Goal: Task Accomplishment & Management: Use online tool/utility

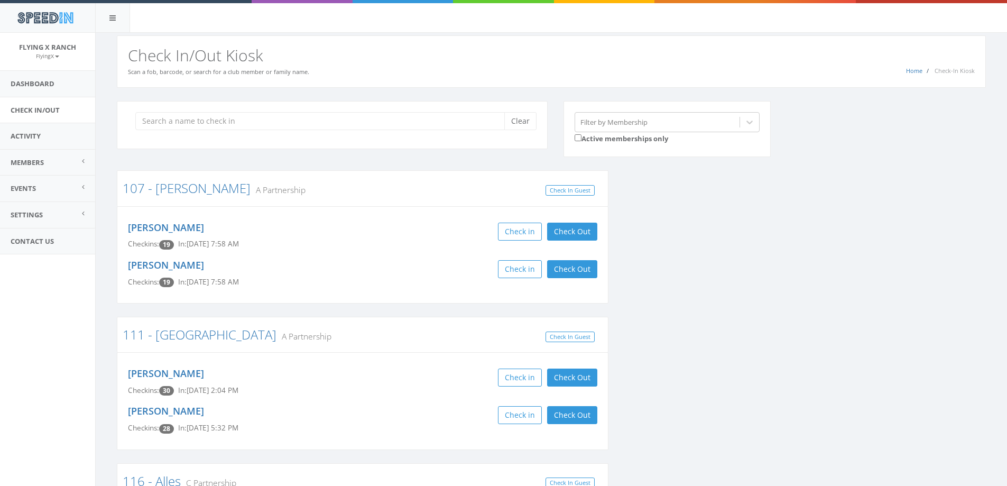
scroll to position [1, 0]
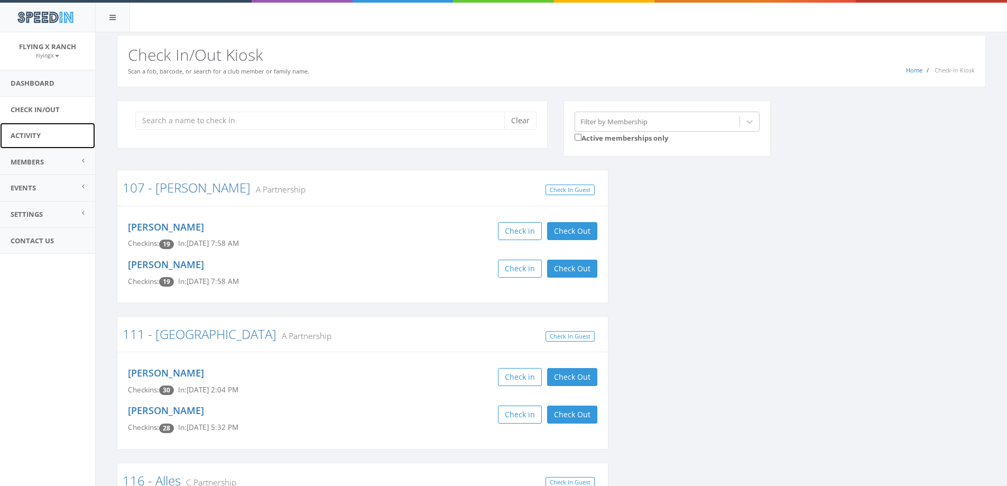
click at [27, 138] on link "Activity" at bounding box center [47, 136] width 95 height 26
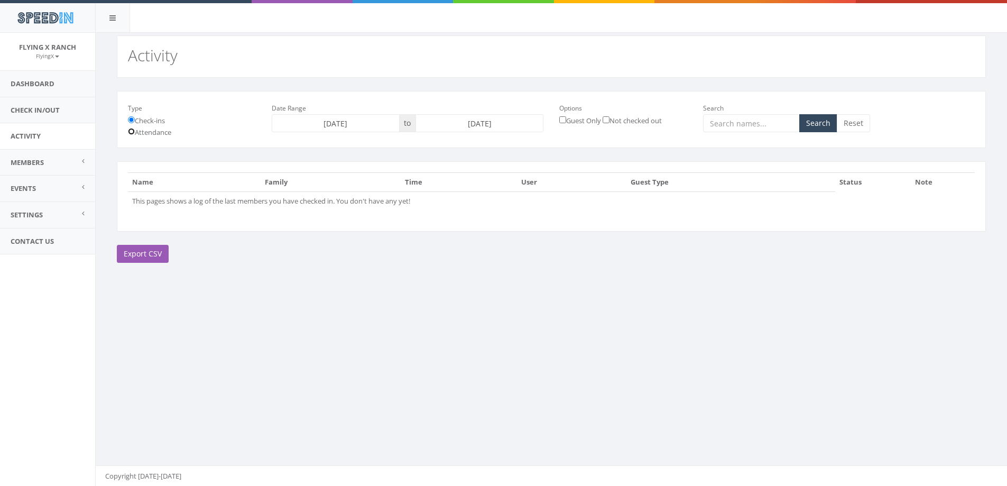
click at [133, 131] on input "Attendance" at bounding box center [131, 131] width 7 height 7
radio input "true"
click at [487, 123] on input "[DATE]" at bounding box center [479, 123] width 128 height 18
click at [456, 194] on td "9" at bounding box center [458, 191] width 16 height 16
type input "[DATE]"
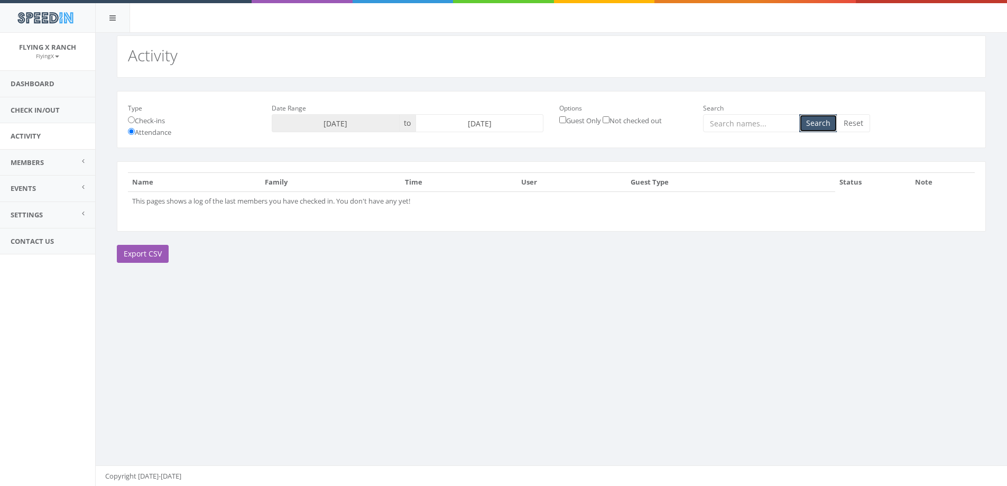
click at [818, 126] on button "Search" at bounding box center [818, 123] width 38 height 18
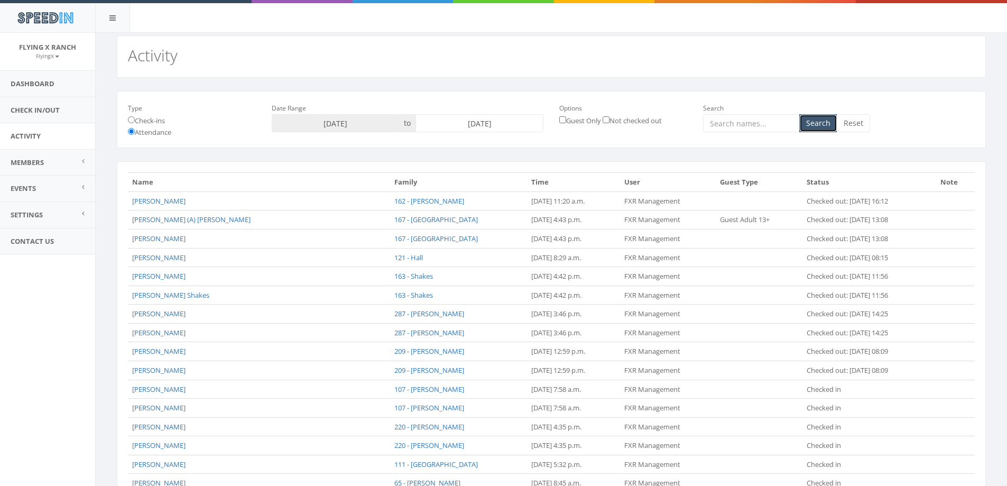
click at [823, 128] on button "Search" at bounding box center [818, 123] width 38 height 18
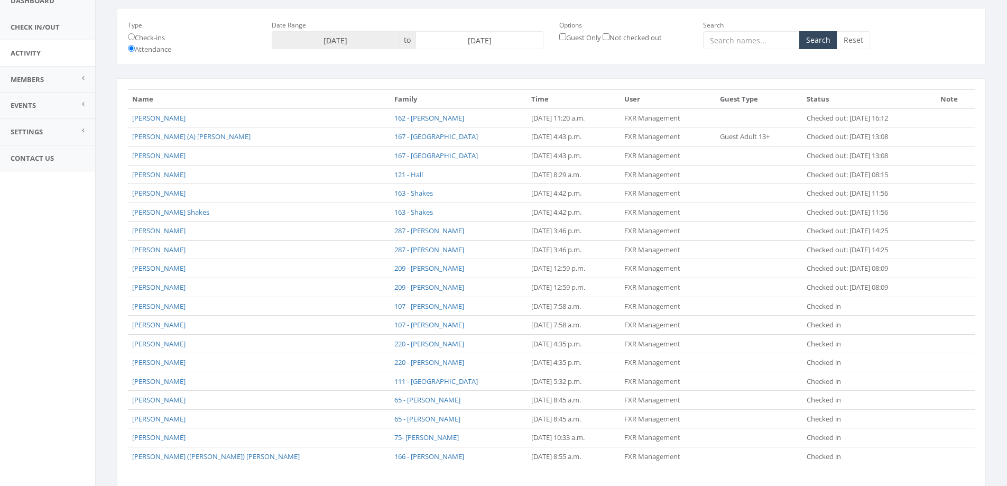
scroll to position [155, 0]
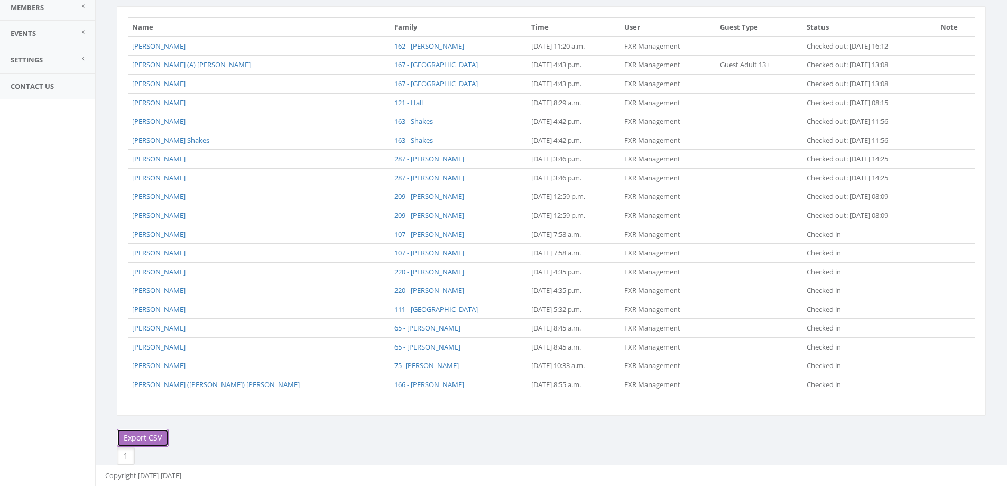
click at [140, 440] on link "Export CSV" at bounding box center [143, 438] width 52 height 18
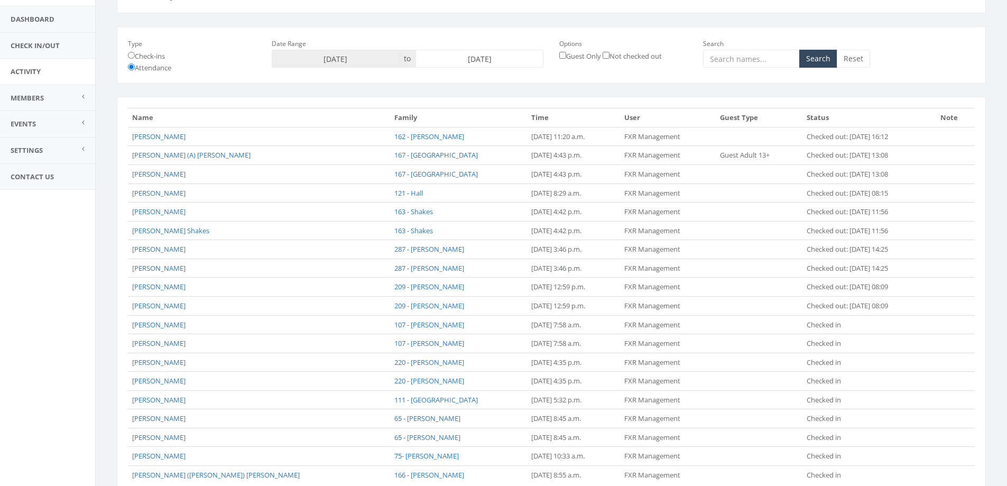
scroll to position [0, 0]
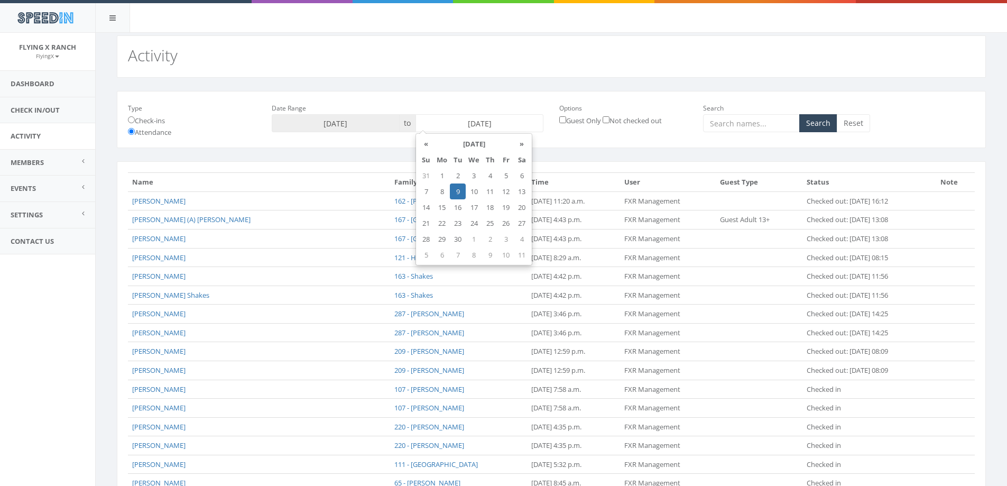
click at [485, 129] on input "2025-09-09" at bounding box center [479, 123] width 128 height 18
click at [475, 191] on td "10" at bounding box center [474, 191] width 16 height 16
type input "2025-09-10"
click at [822, 125] on button "Search" at bounding box center [818, 123] width 38 height 18
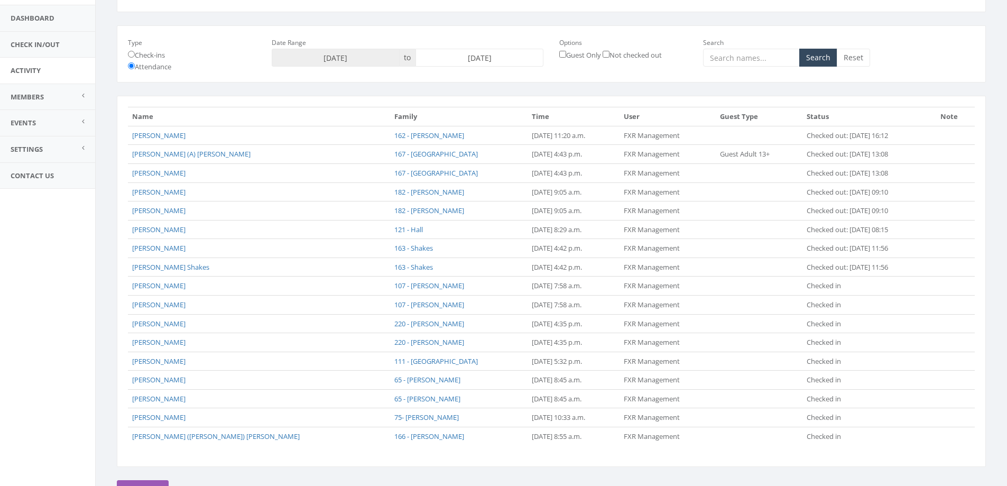
scroll to position [117, 0]
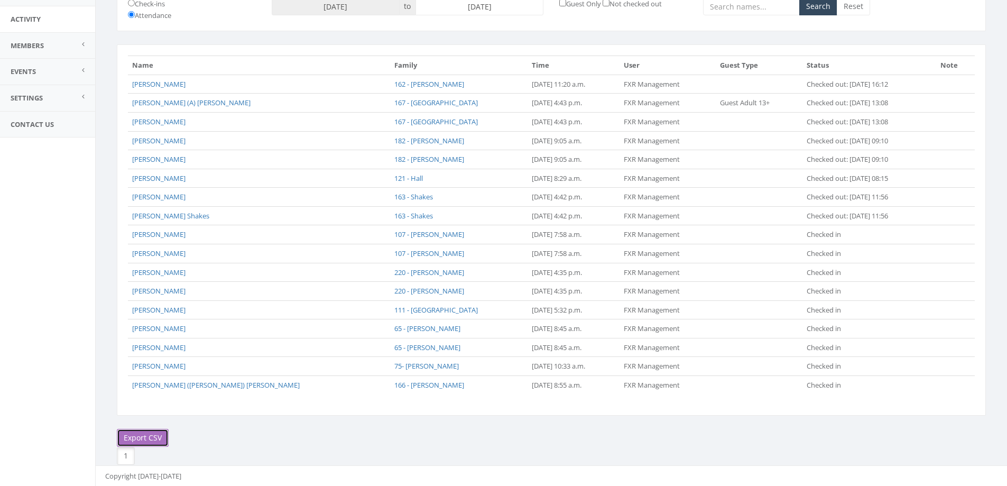
click at [148, 436] on link "Export CSV" at bounding box center [143, 438] width 52 height 18
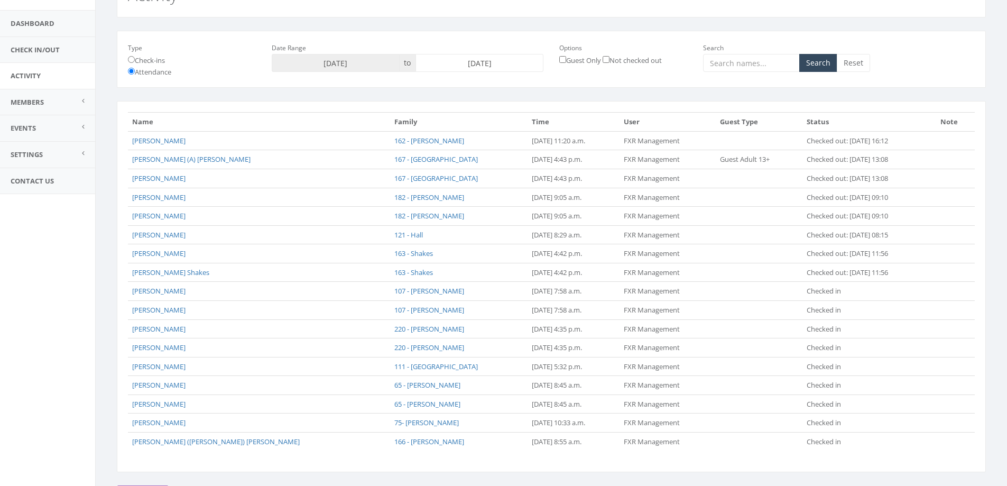
scroll to position [0, 0]
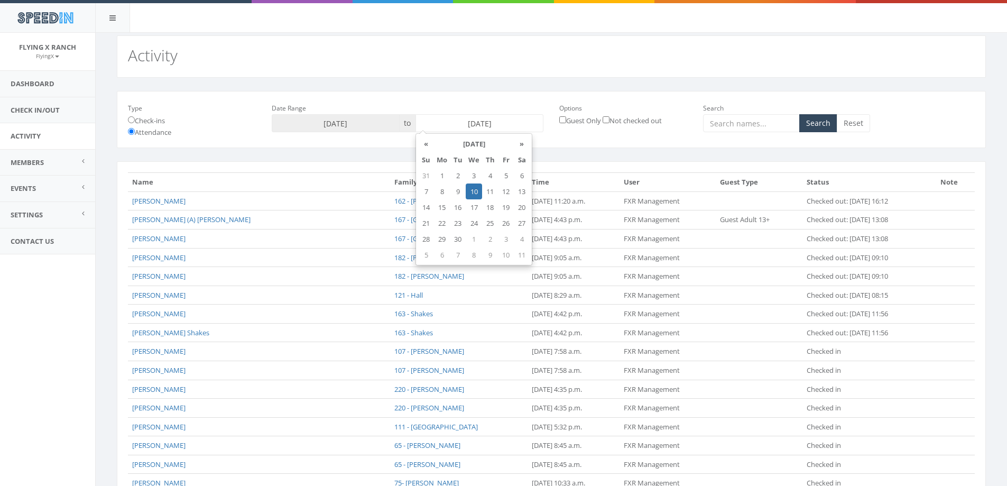
click at [454, 120] on input "2025-09-10" at bounding box center [479, 123] width 128 height 18
click at [489, 191] on td "11" at bounding box center [490, 191] width 16 height 16
type input "2025-09-11"
click at [820, 129] on button "Search" at bounding box center [818, 123] width 38 height 18
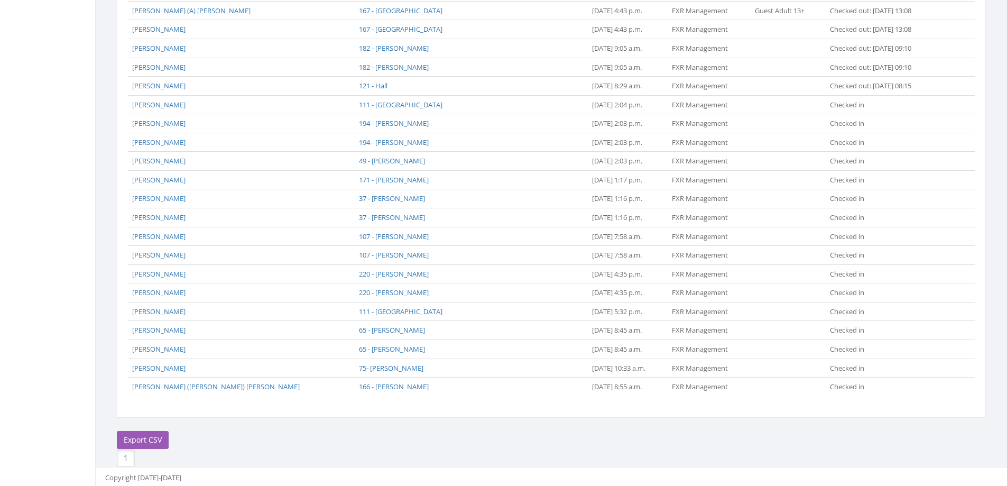
scroll to position [324, 0]
click at [154, 437] on link "Export CSV" at bounding box center [143, 438] width 52 height 18
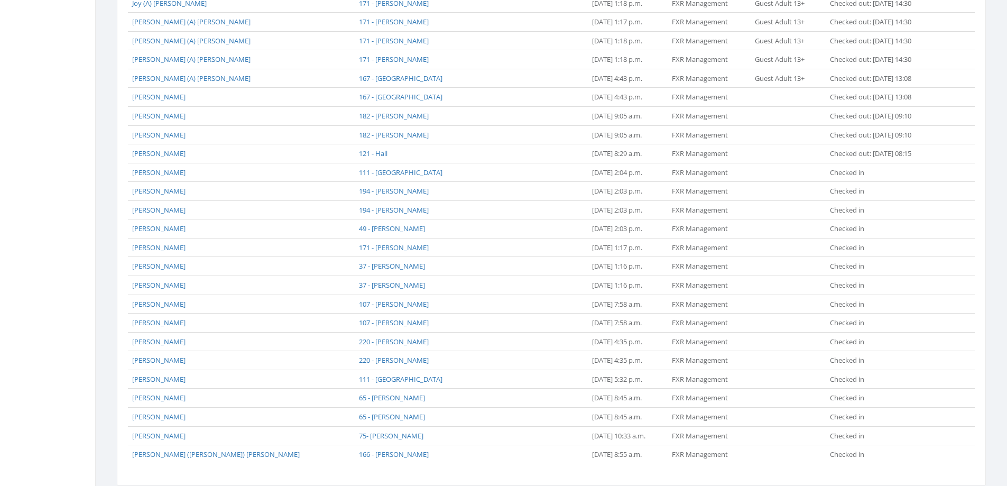
scroll to position [7, 0]
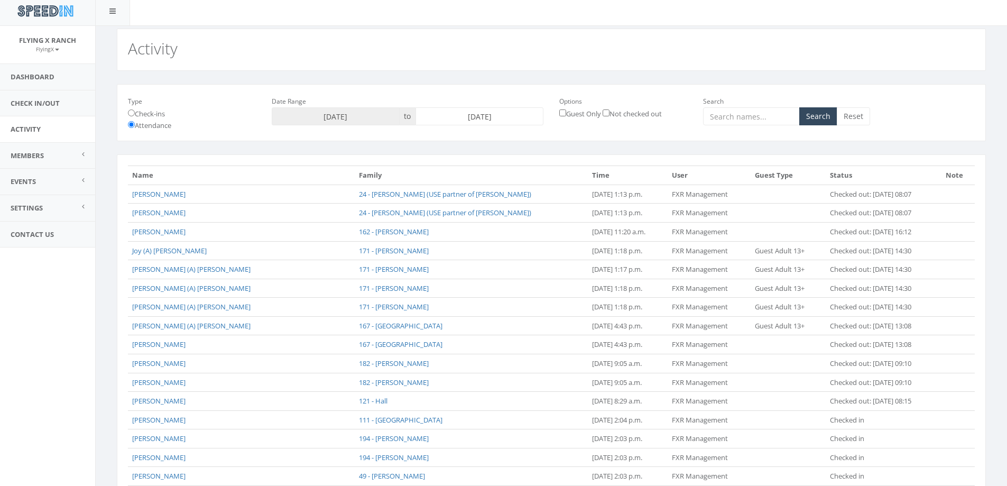
click at [459, 116] on input "2025-09-11" at bounding box center [479, 116] width 128 height 18
click at [505, 184] on td "12" at bounding box center [506, 185] width 16 height 16
type input "[DATE]"
click at [820, 119] on button "Search" at bounding box center [818, 116] width 38 height 18
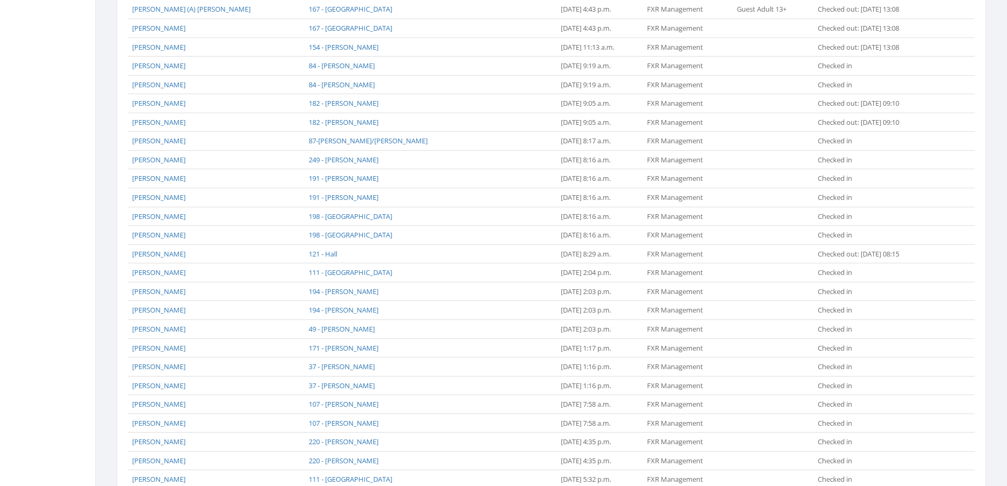
scroll to position [737, 0]
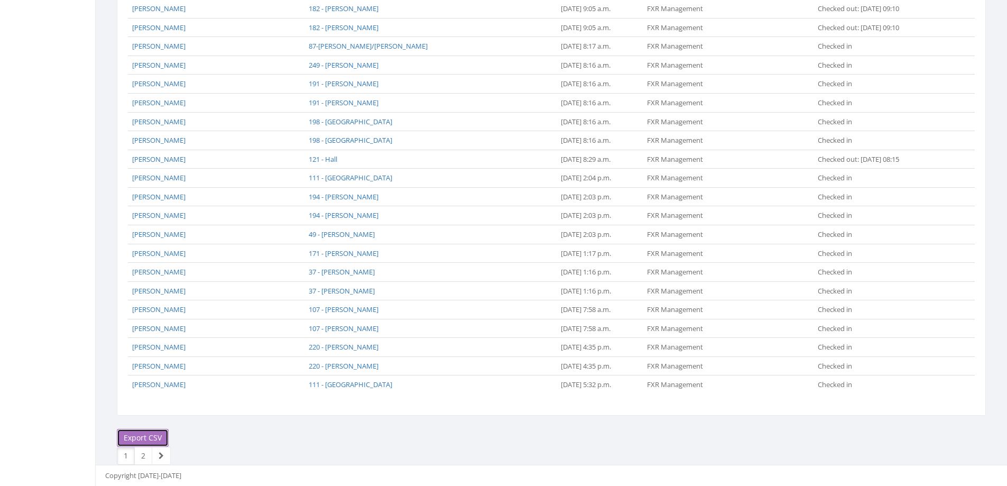
click at [144, 439] on link "Export CSV" at bounding box center [143, 438] width 52 height 18
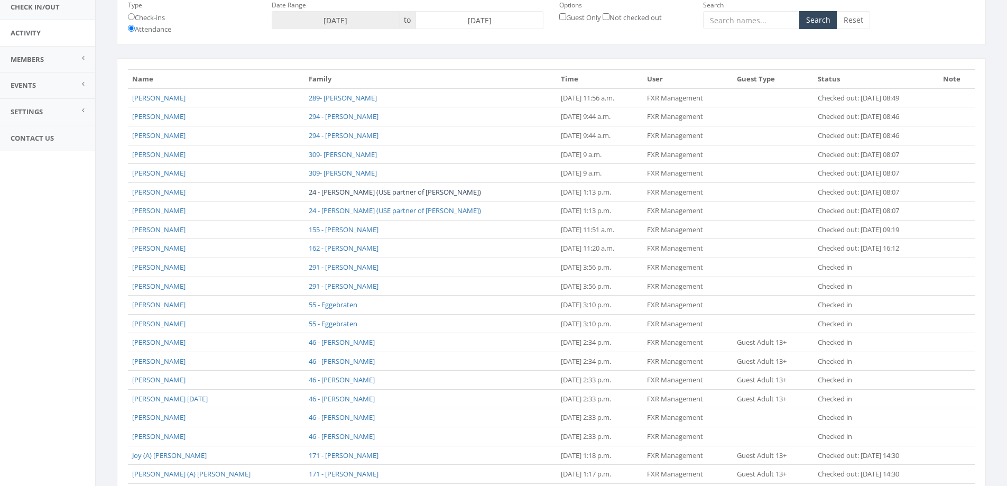
scroll to position [0, 0]
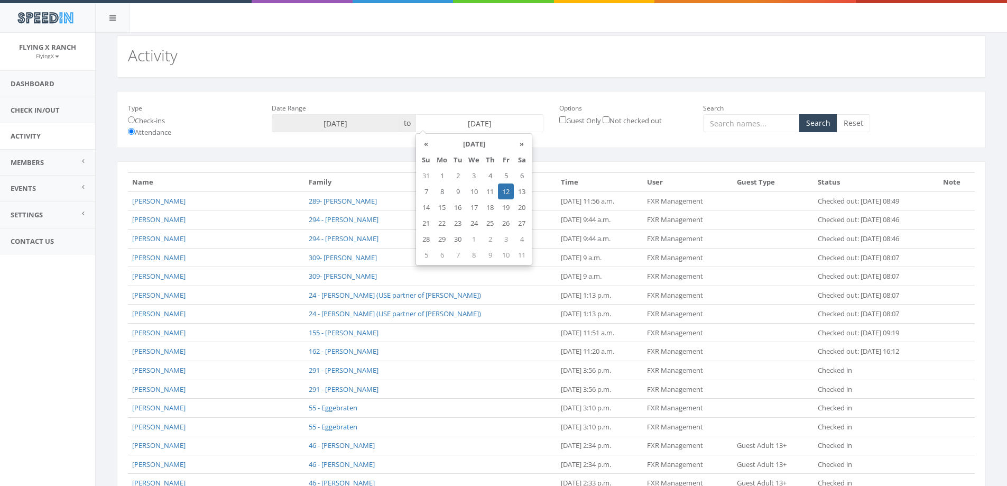
click at [448, 122] on input "[DATE]" at bounding box center [479, 123] width 128 height 18
click at [524, 193] on td "13" at bounding box center [522, 191] width 16 height 16
type input "[DATE]"
click at [809, 127] on button "Search" at bounding box center [818, 123] width 38 height 18
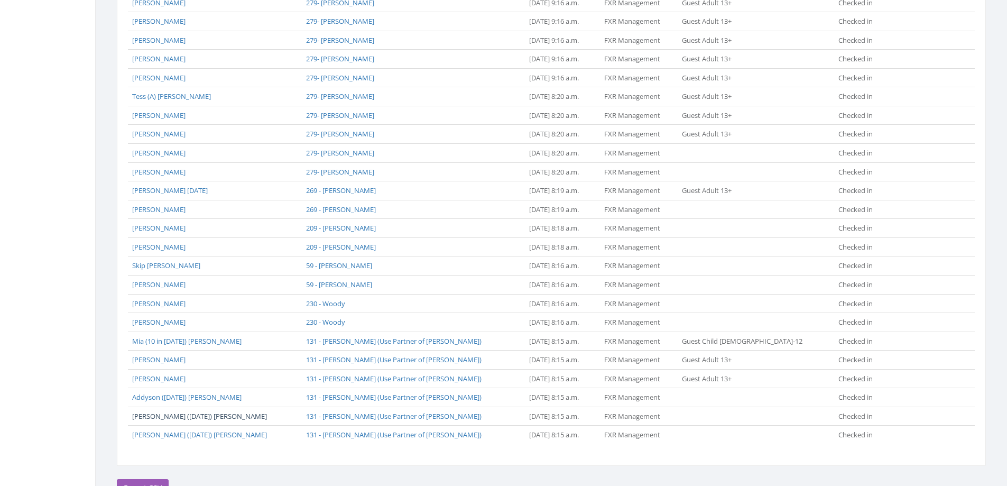
scroll to position [737, 0]
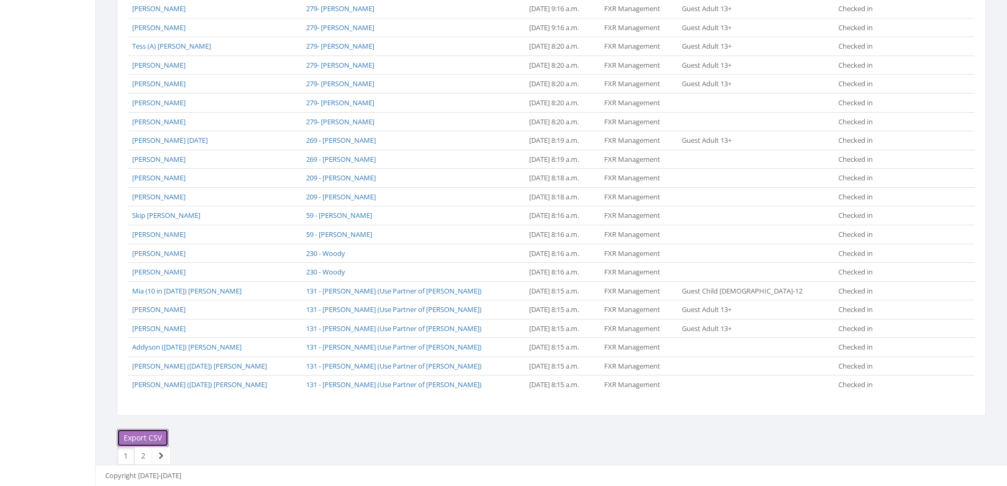
click at [148, 437] on link "Export CSV" at bounding box center [143, 438] width 52 height 18
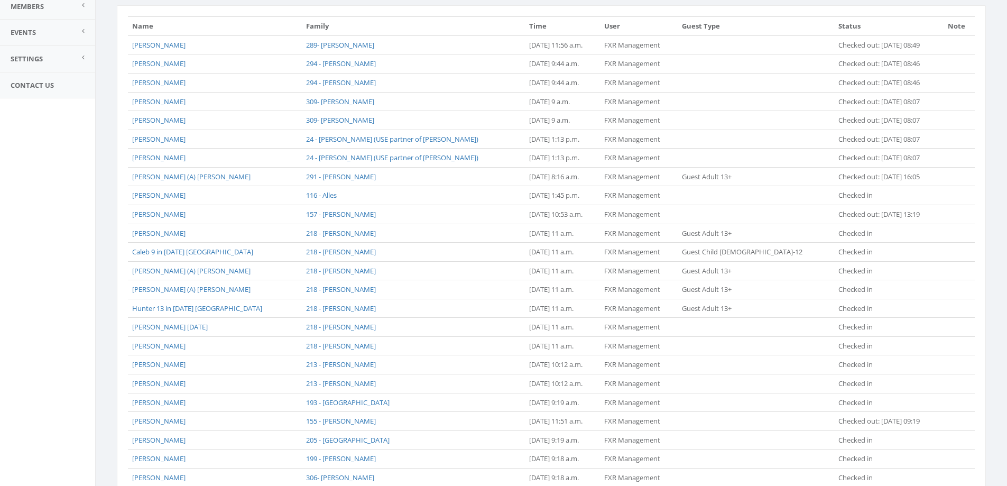
scroll to position [0, 0]
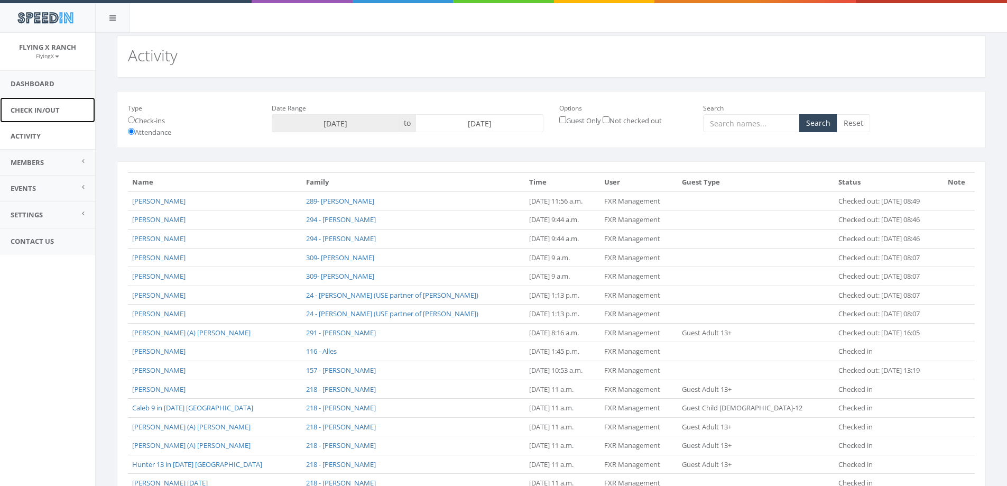
click at [21, 107] on link "Check In/Out" at bounding box center [47, 110] width 95 height 26
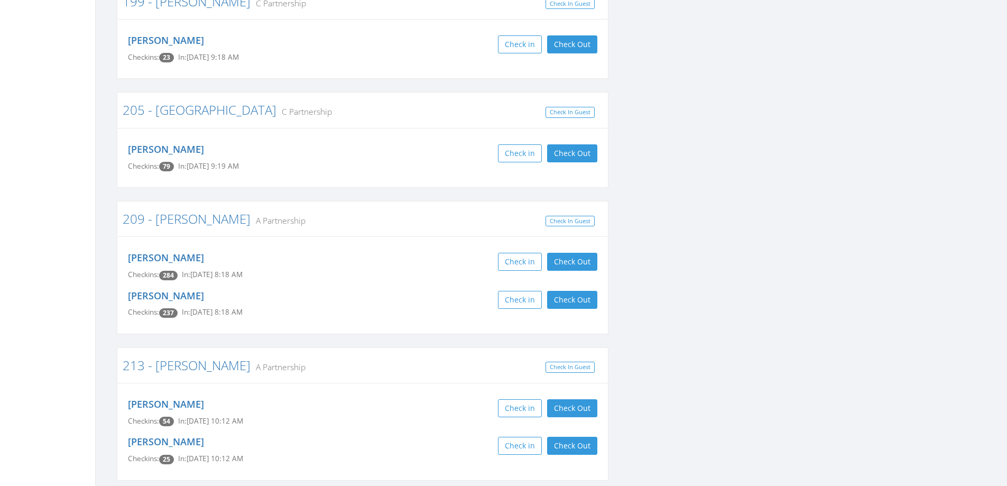
scroll to position [1902, 0]
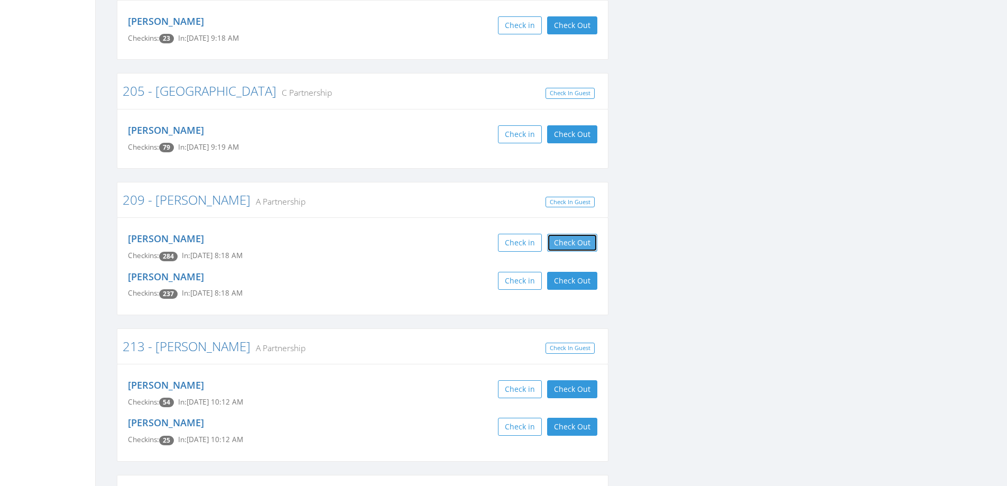
click at [584, 234] on button "Check Out" at bounding box center [572, 243] width 50 height 18
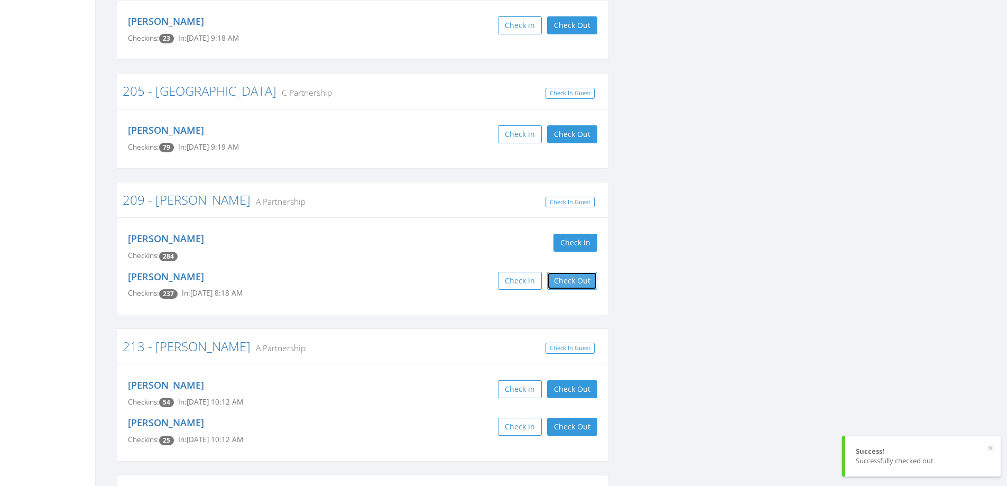
click at [580, 272] on button "Check Out" at bounding box center [572, 281] width 50 height 18
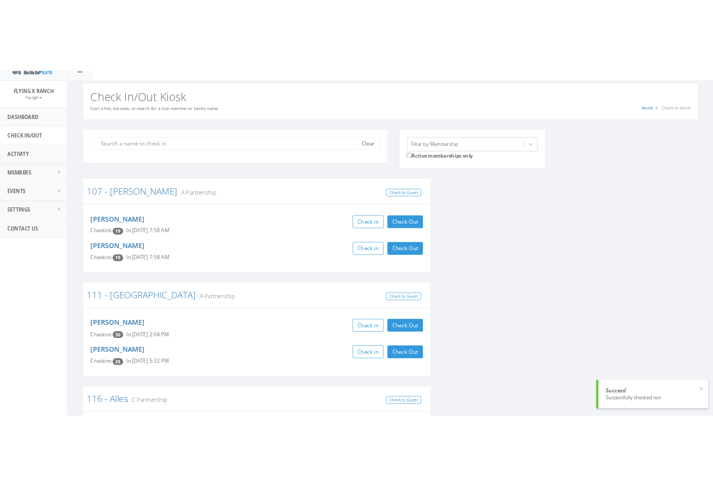
scroll to position [0, 0]
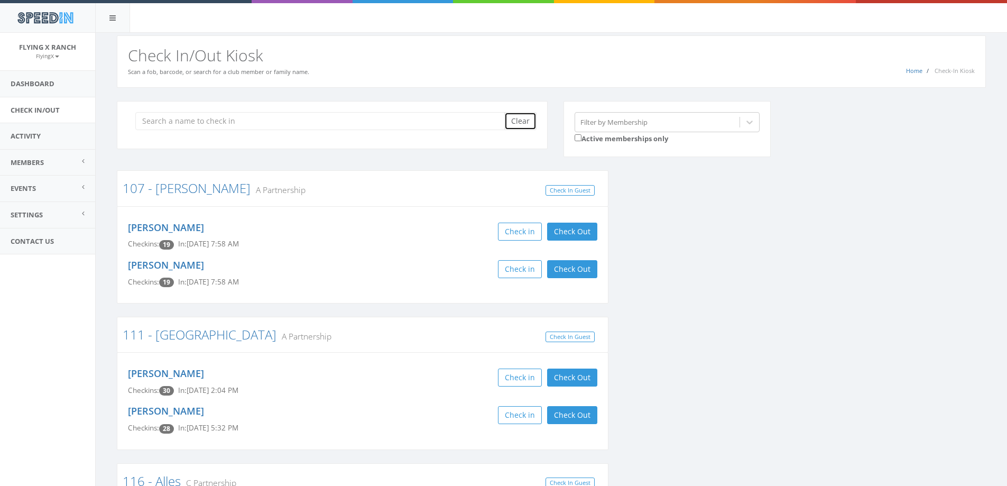
click at [519, 119] on button "Clear" at bounding box center [520, 121] width 32 height 18
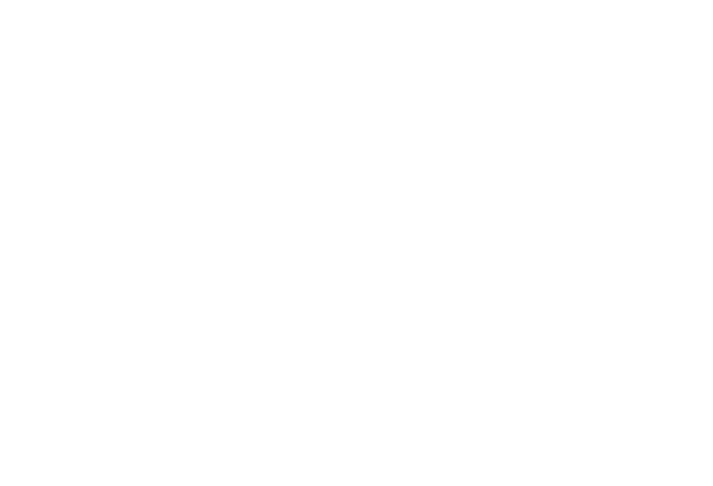
click at [544, 0] on html at bounding box center [507, 0] width 1015 height 0
click at [368, 0] on html at bounding box center [507, 0] width 1015 height 0
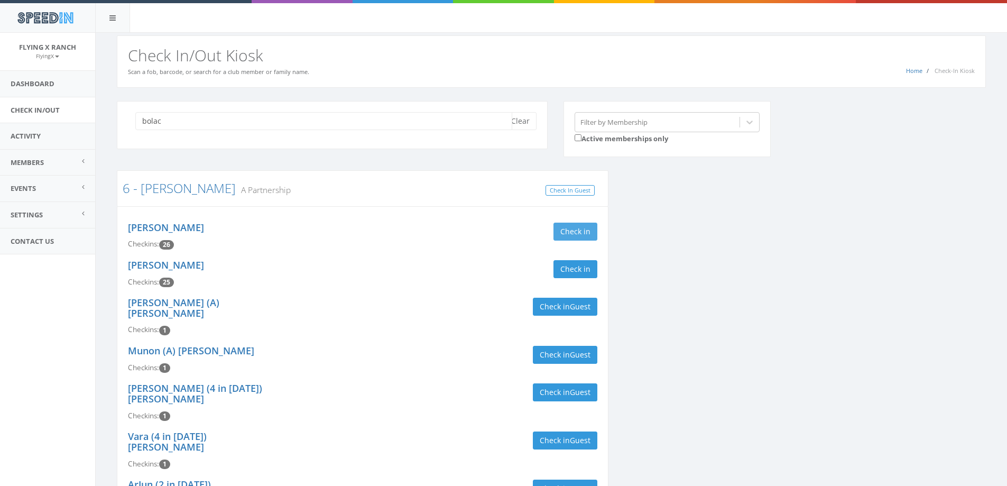
type input "bolac"
click at [580, 236] on button "Check in" at bounding box center [575, 231] width 44 height 18
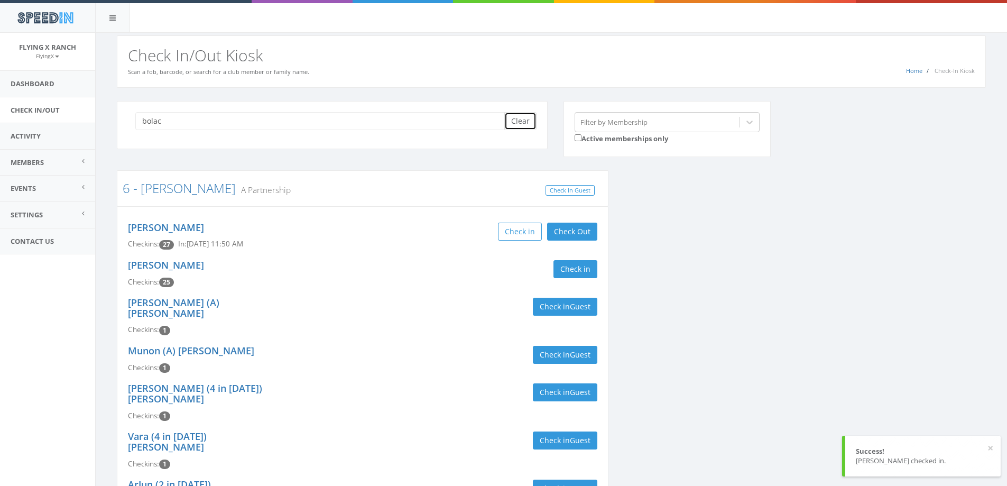
click at [514, 122] on button "Clear" at bounding box center [520, 121] width 32 height 18
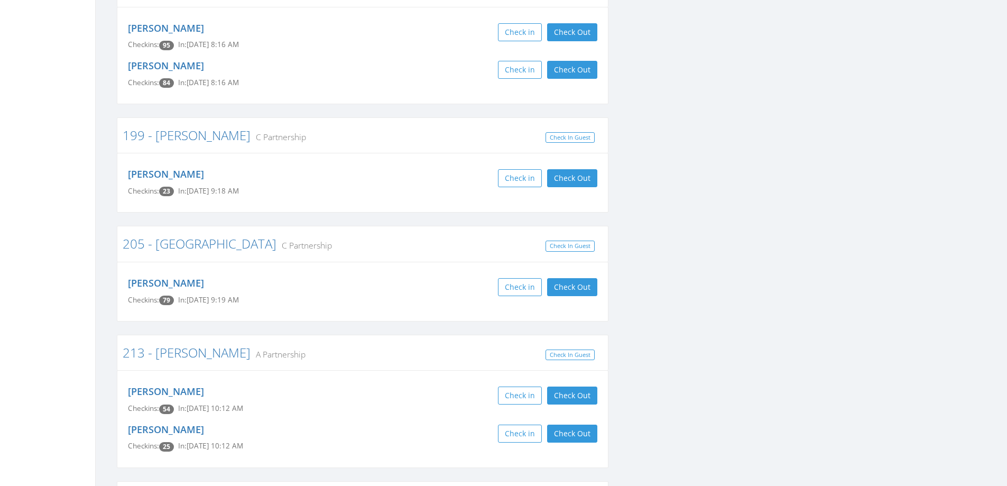
scroll to position [1797, 0]
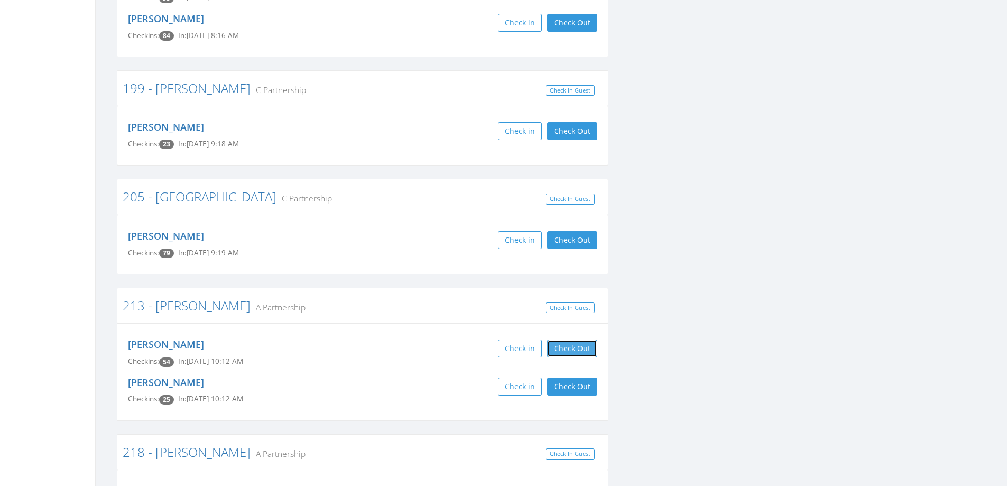
click at [553, 339] on button "Check Out" at bounding box center [572, 348] width 50 height 18
click at [571, 377] on button "Check Out" at bounding box center [572, 386] width 50 height 18
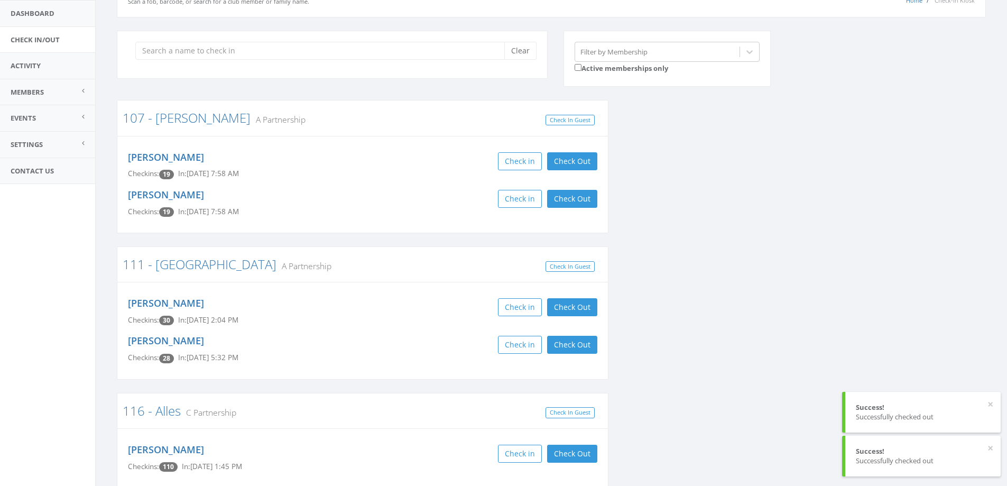
scroll to position [0, 0]
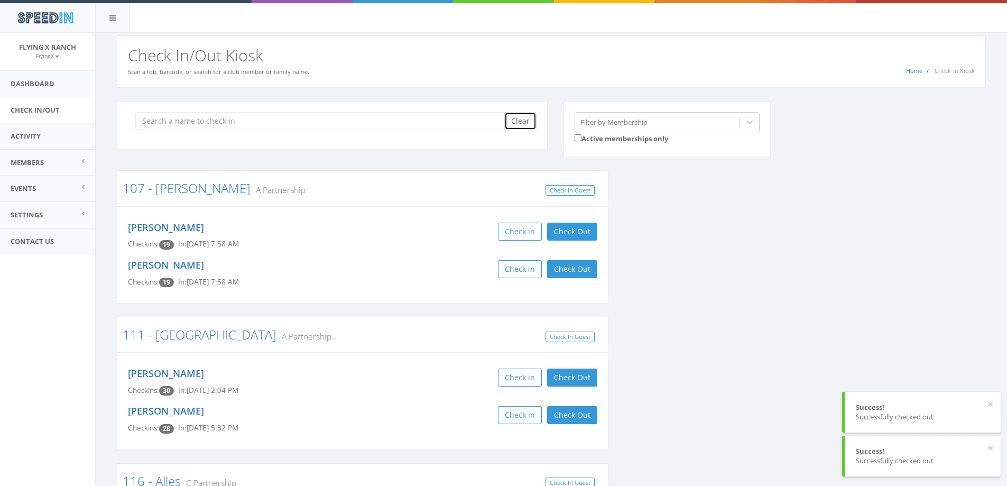
click at [516, 123] on button "Clear" at bounding box center [520, 121] width 32 height 18
